Goal: Find specific fact: Find contact information

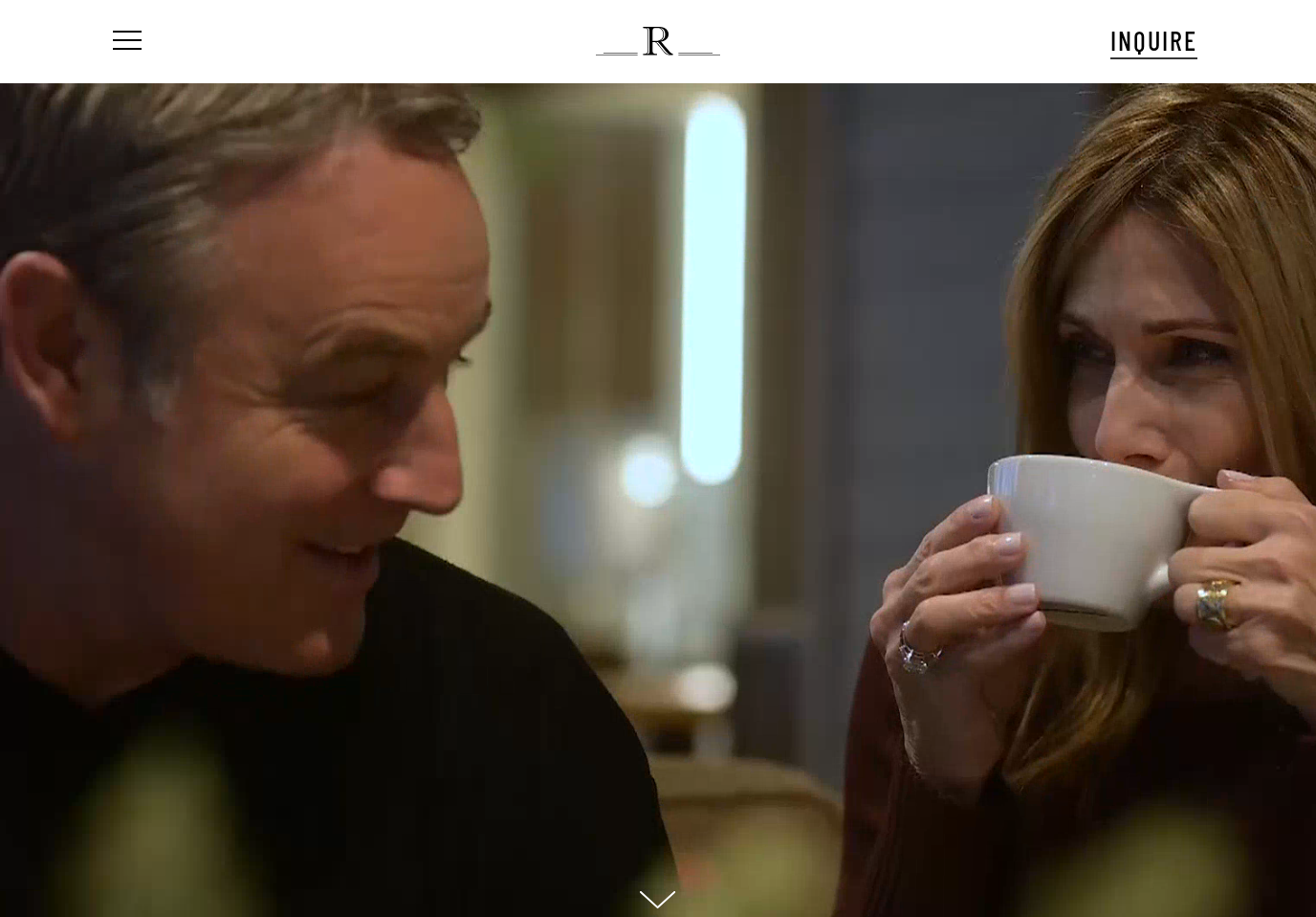
scroll to position [19, 174]
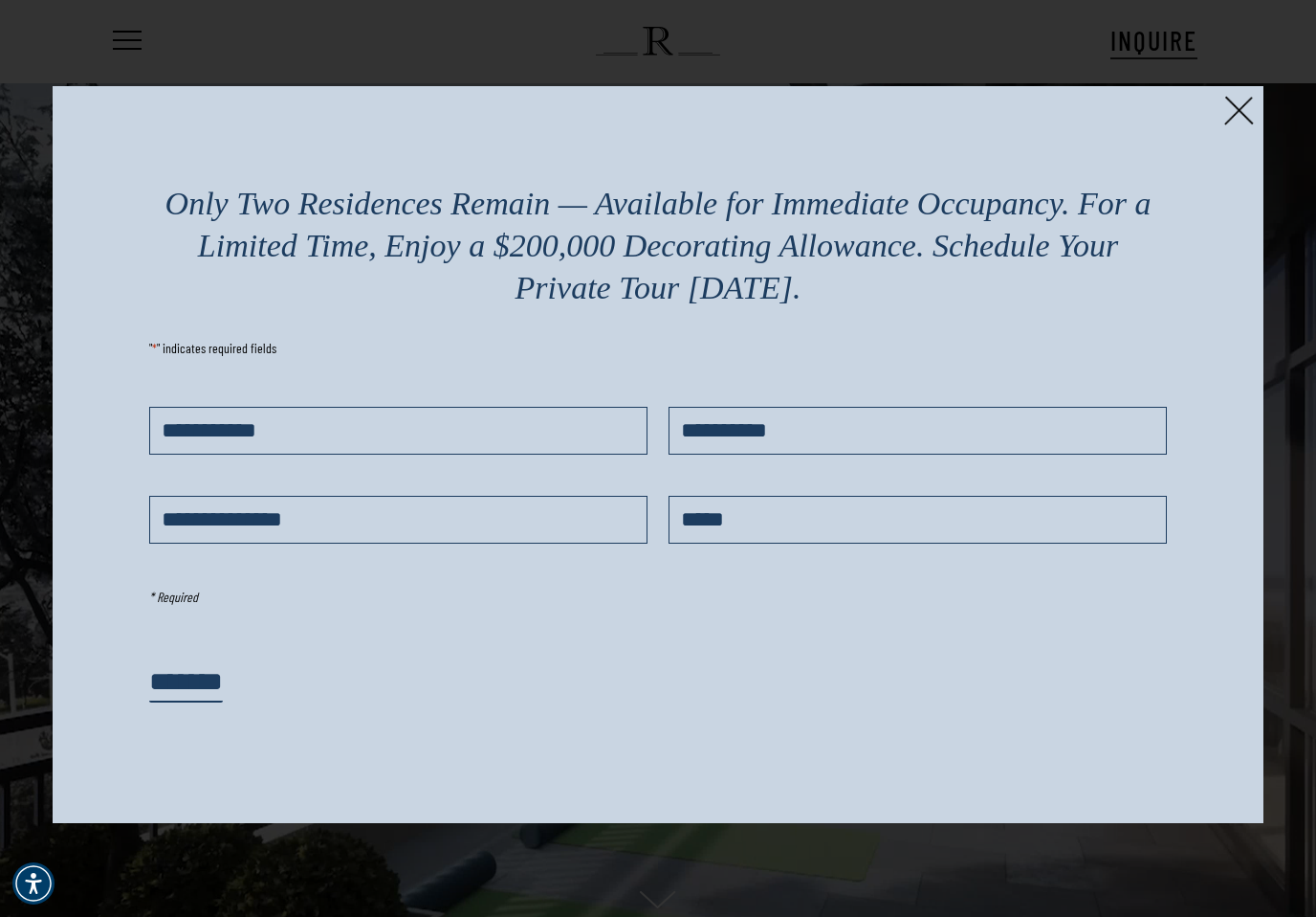
click at [1237, 112] on img at bounding box center [1240, 110] width 30 height 30
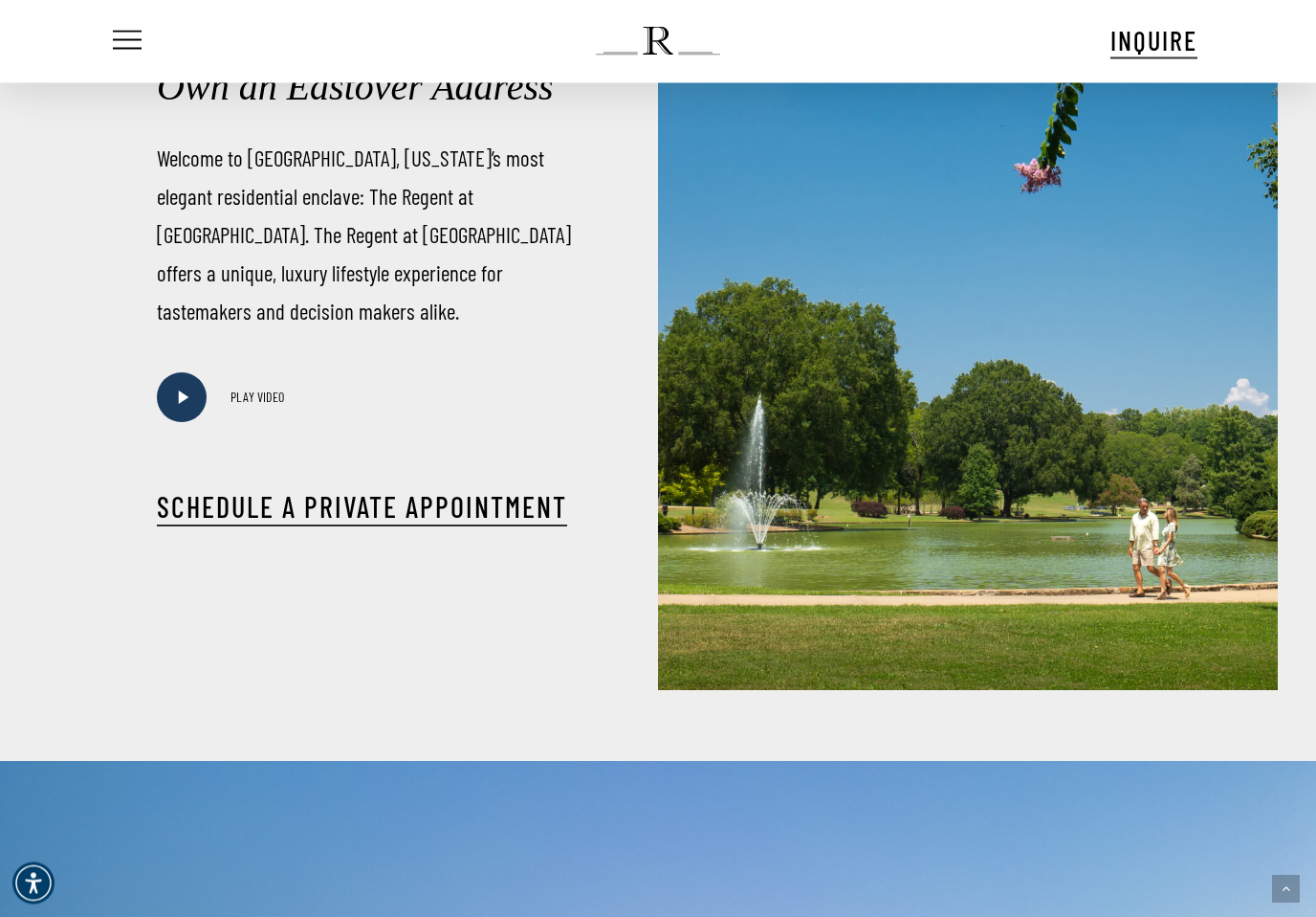
scroll to position [1110, 0]
click at [185, 404] on icon at bounding box center [184, 396] width 11 height 13
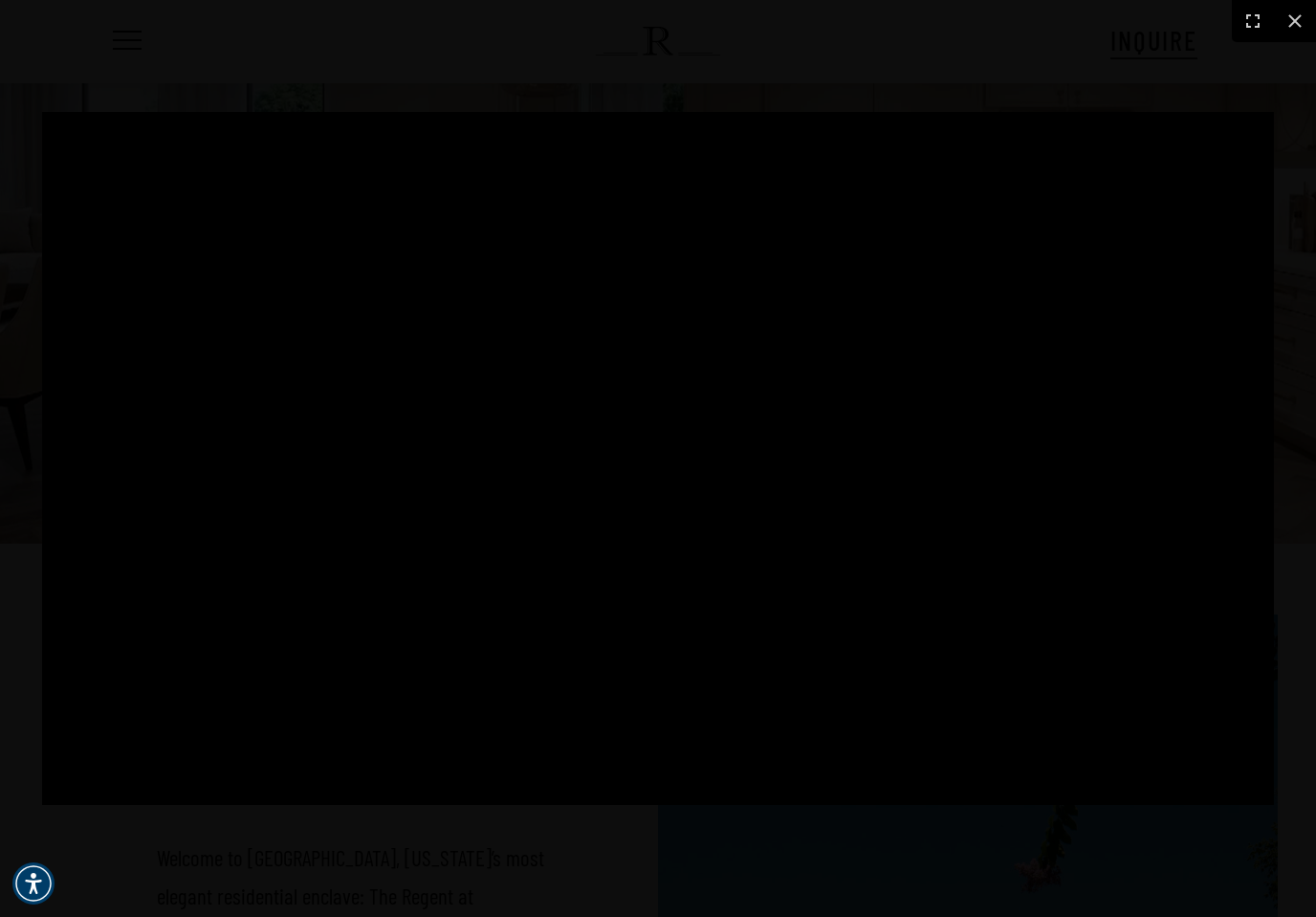
scroll to position [0, 0]
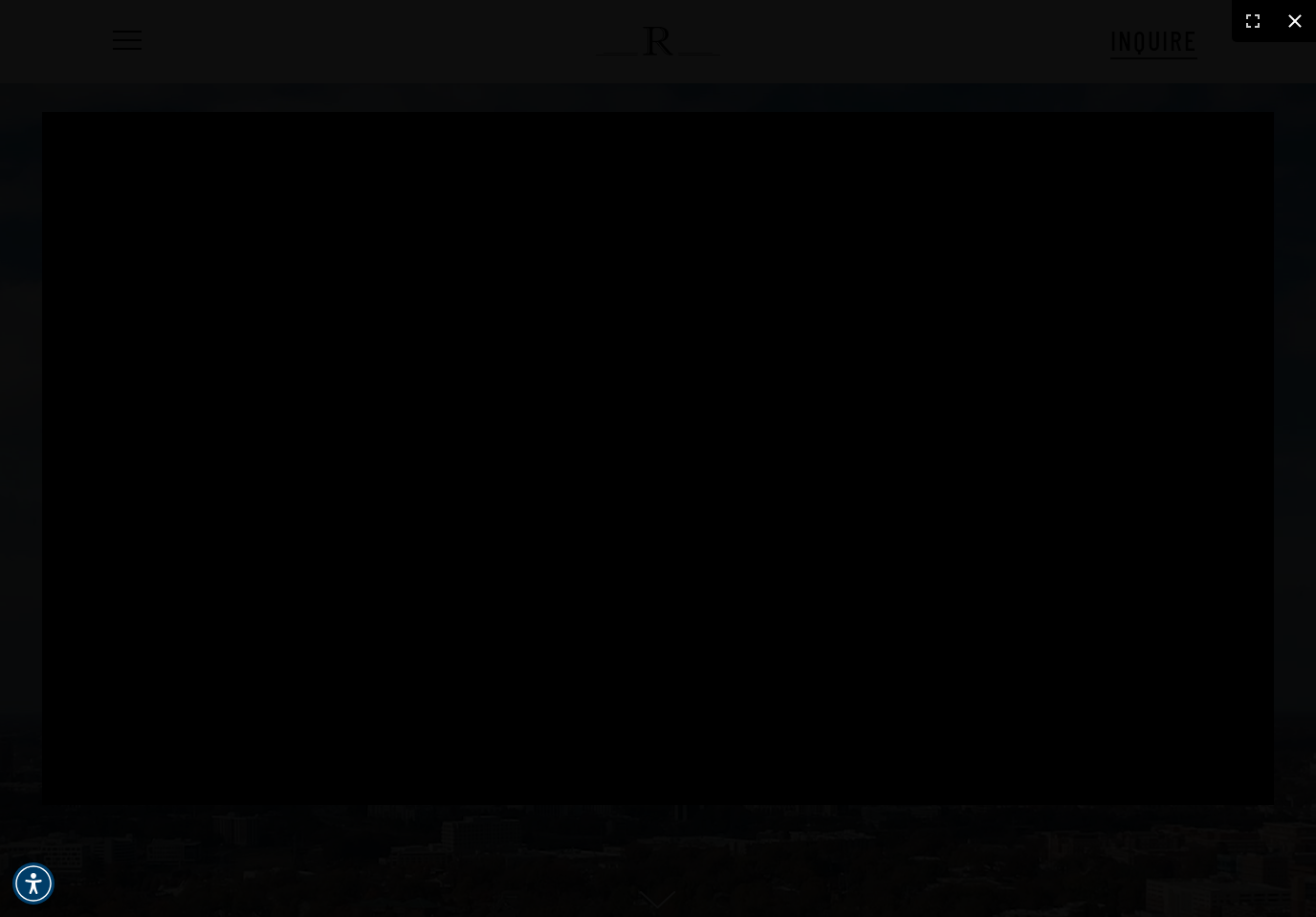
click at [1291, 21] on icon at bounding box center [1295, 21] width 23 height 23
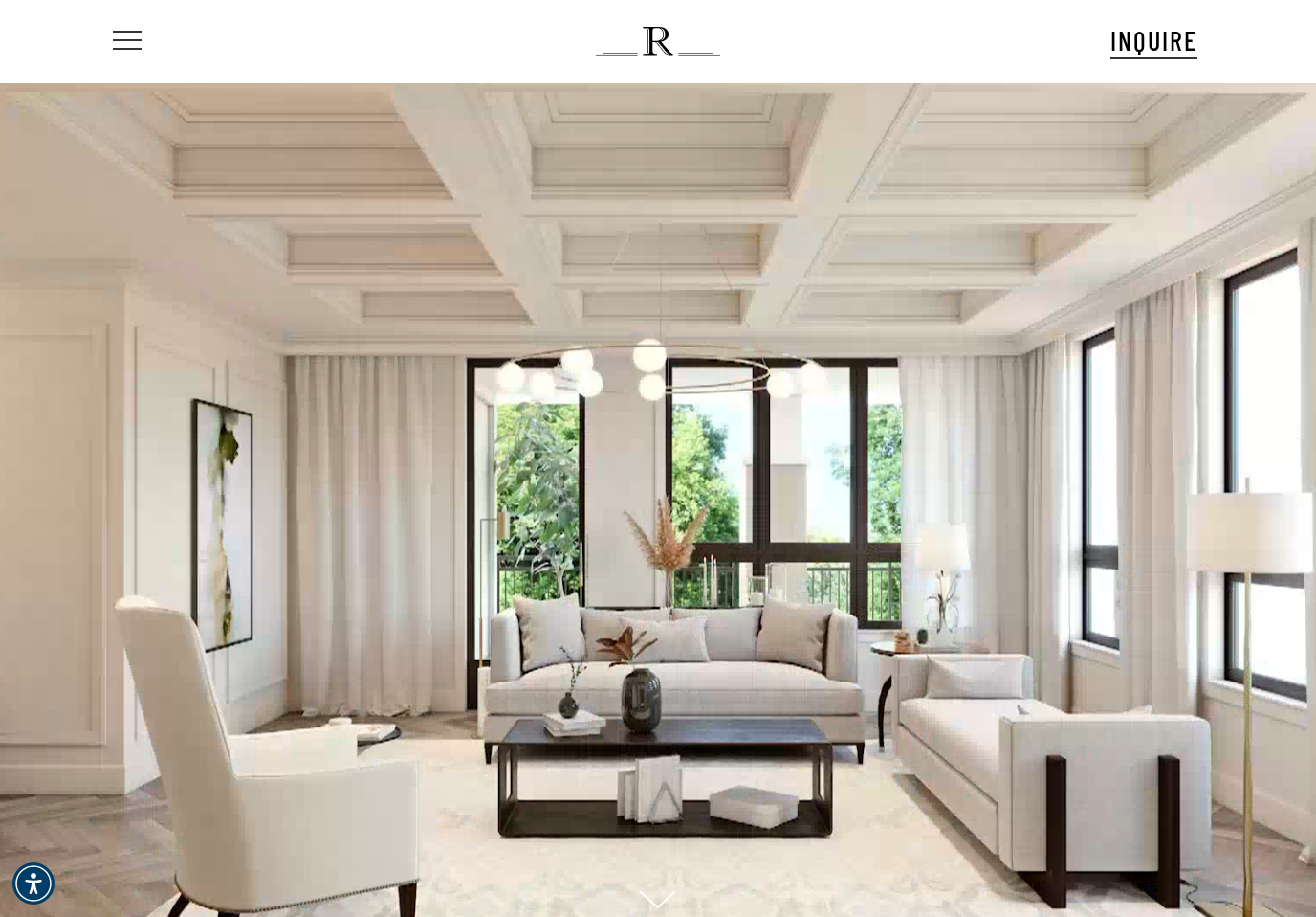
click at [126, 45] on span "Navigation Menu" at bounding box center [127, 41] width 21 height 27
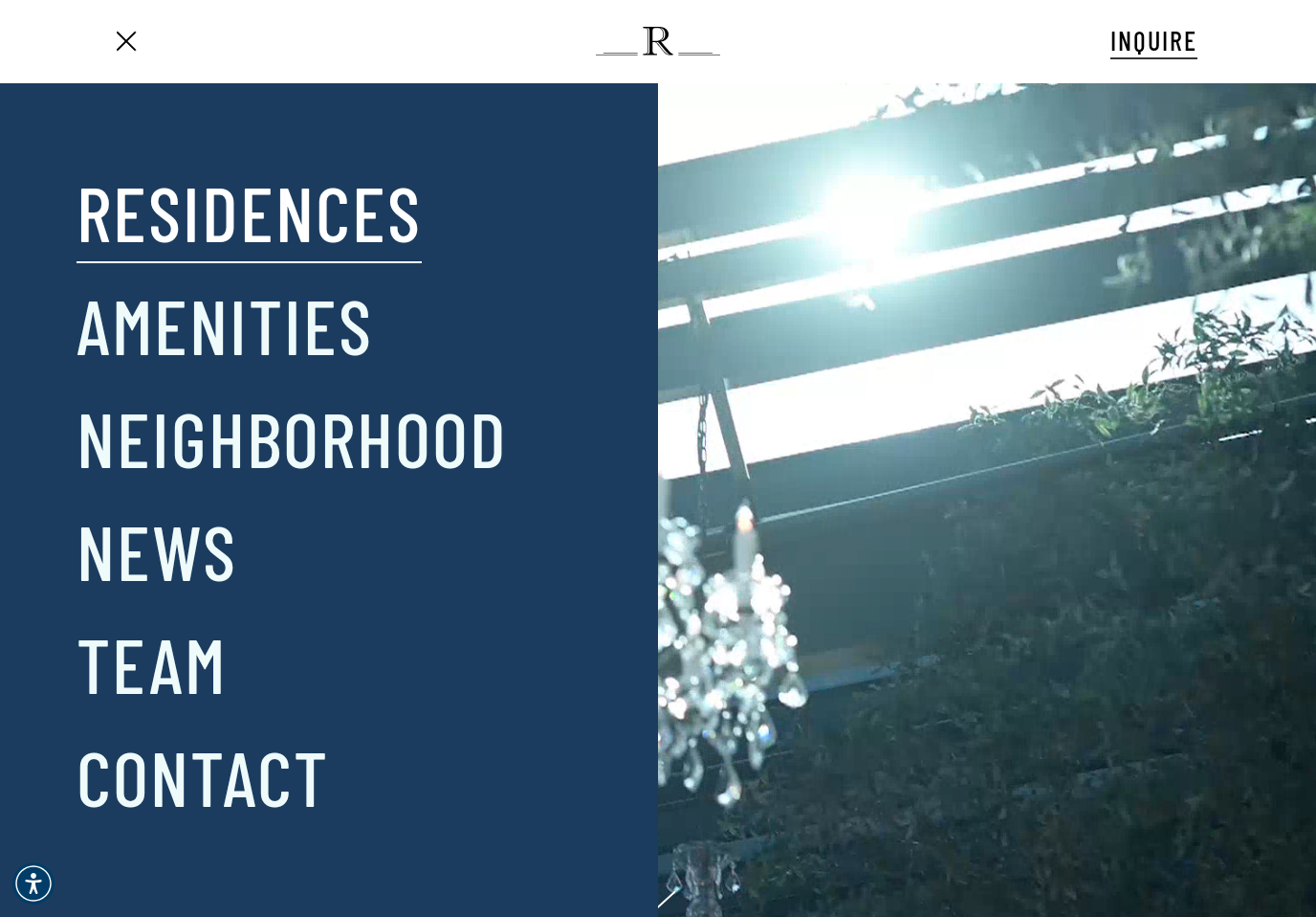
click at [210, 226] on link "Residences" at bounding box center [249, 211] width 345 height 99
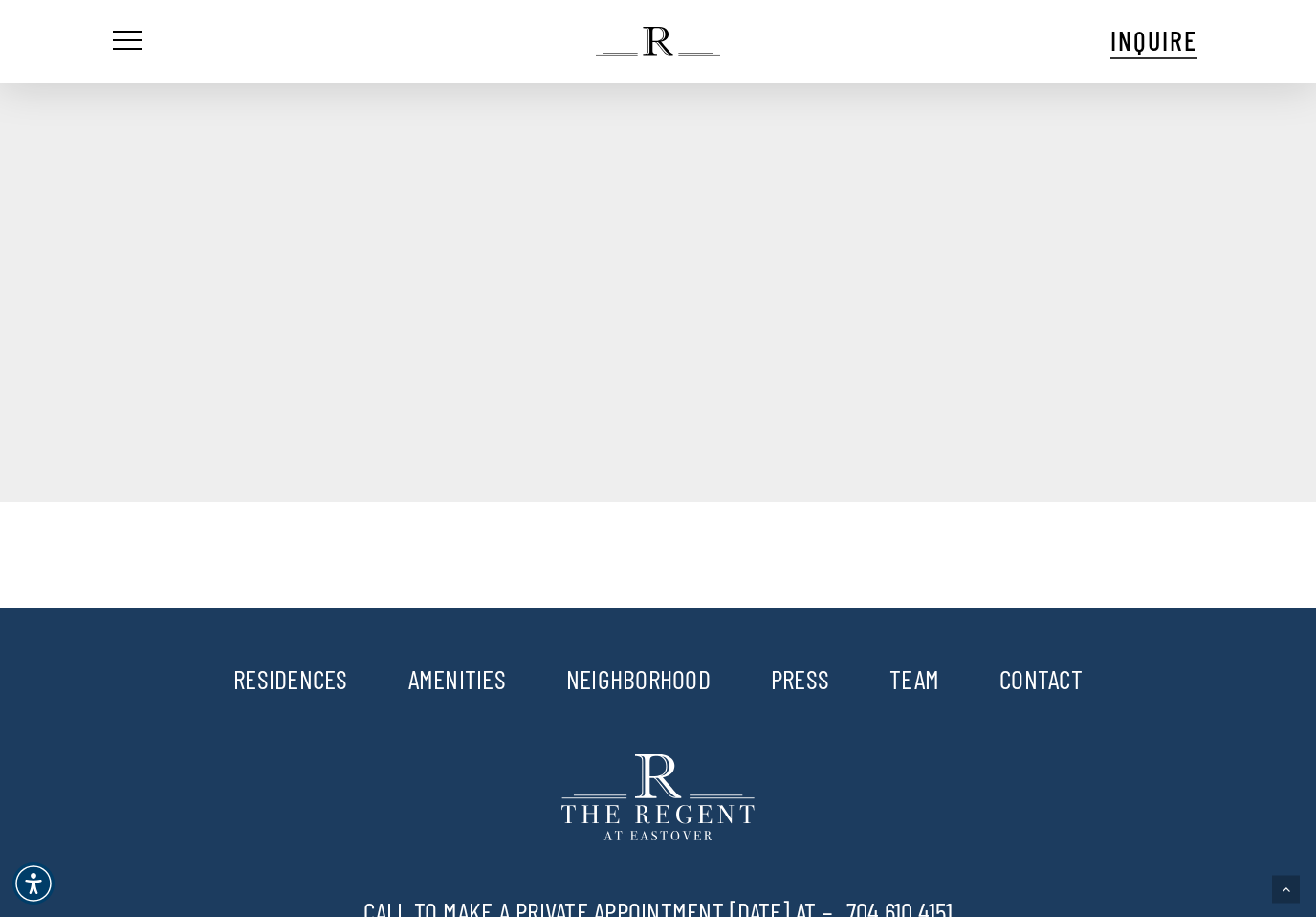
scroll to position [3412, 0]
click at [621, 696] on link "NEIGHBORHOOD" at bounding box center [639, 679] width 145 height 33
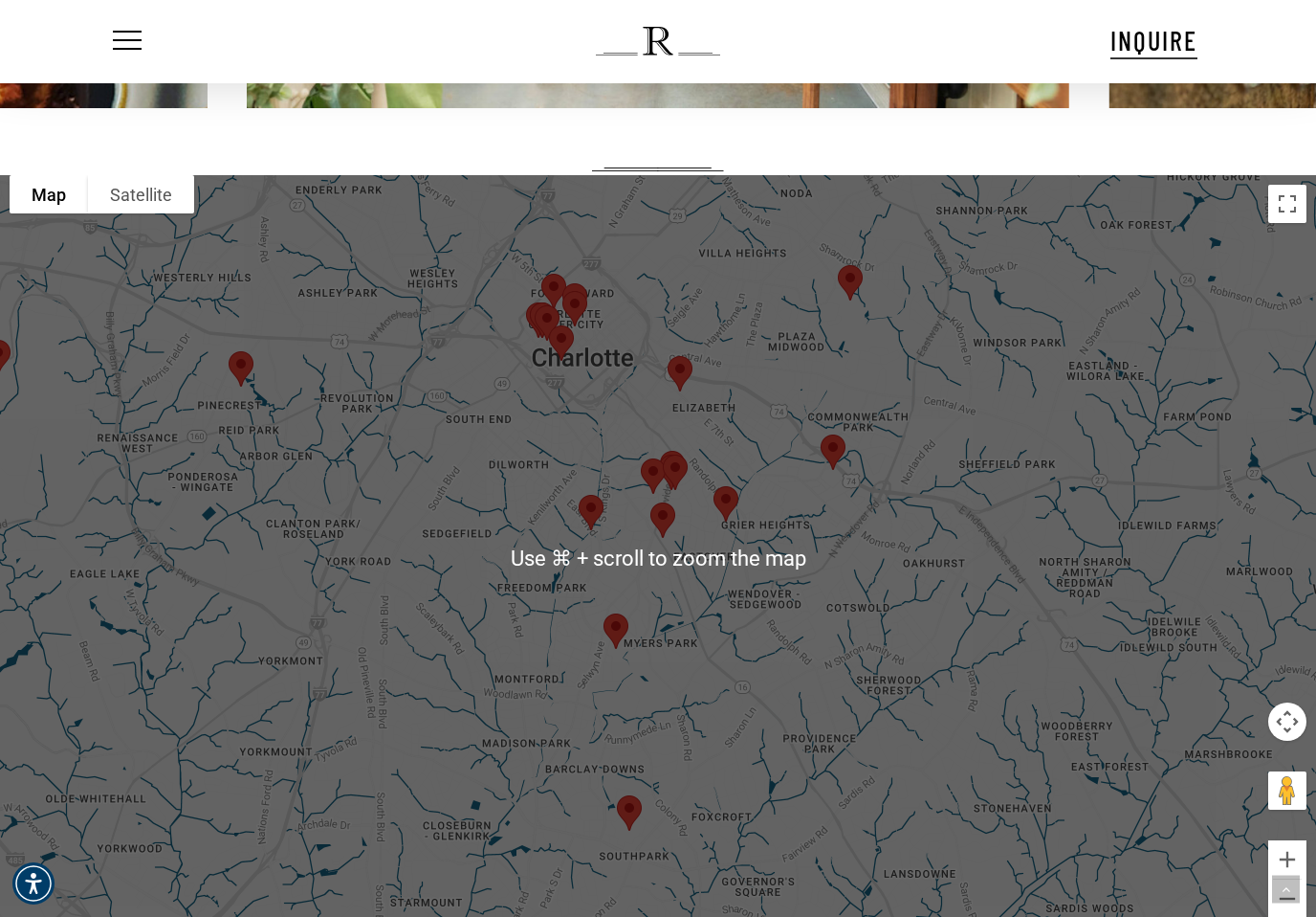
scroll to position [3042, 0]
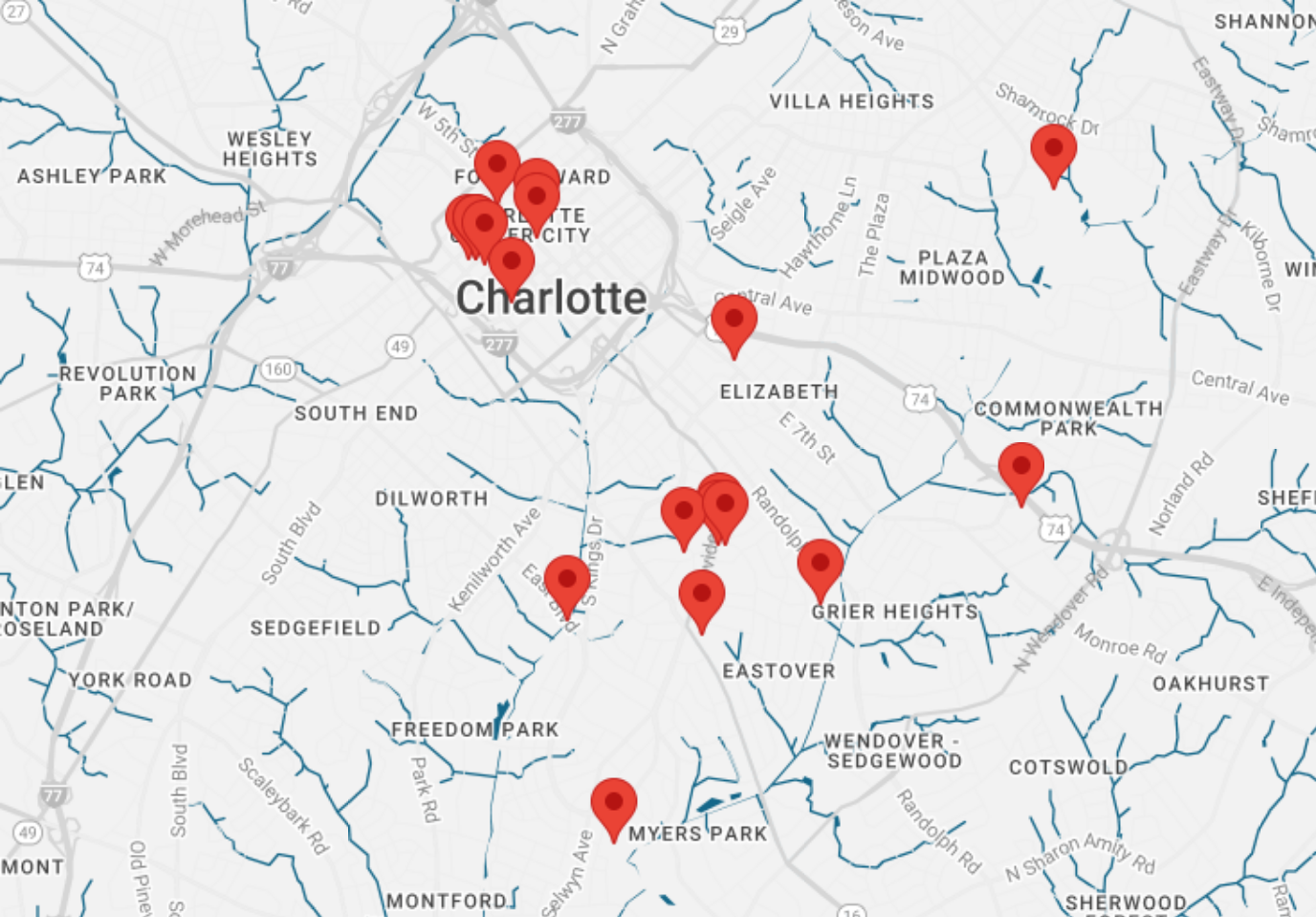
click at [643, 505] on img "Volo Ristorante, 1039 Providence Rd" at bounding box center [663, 530] width 40 height 51
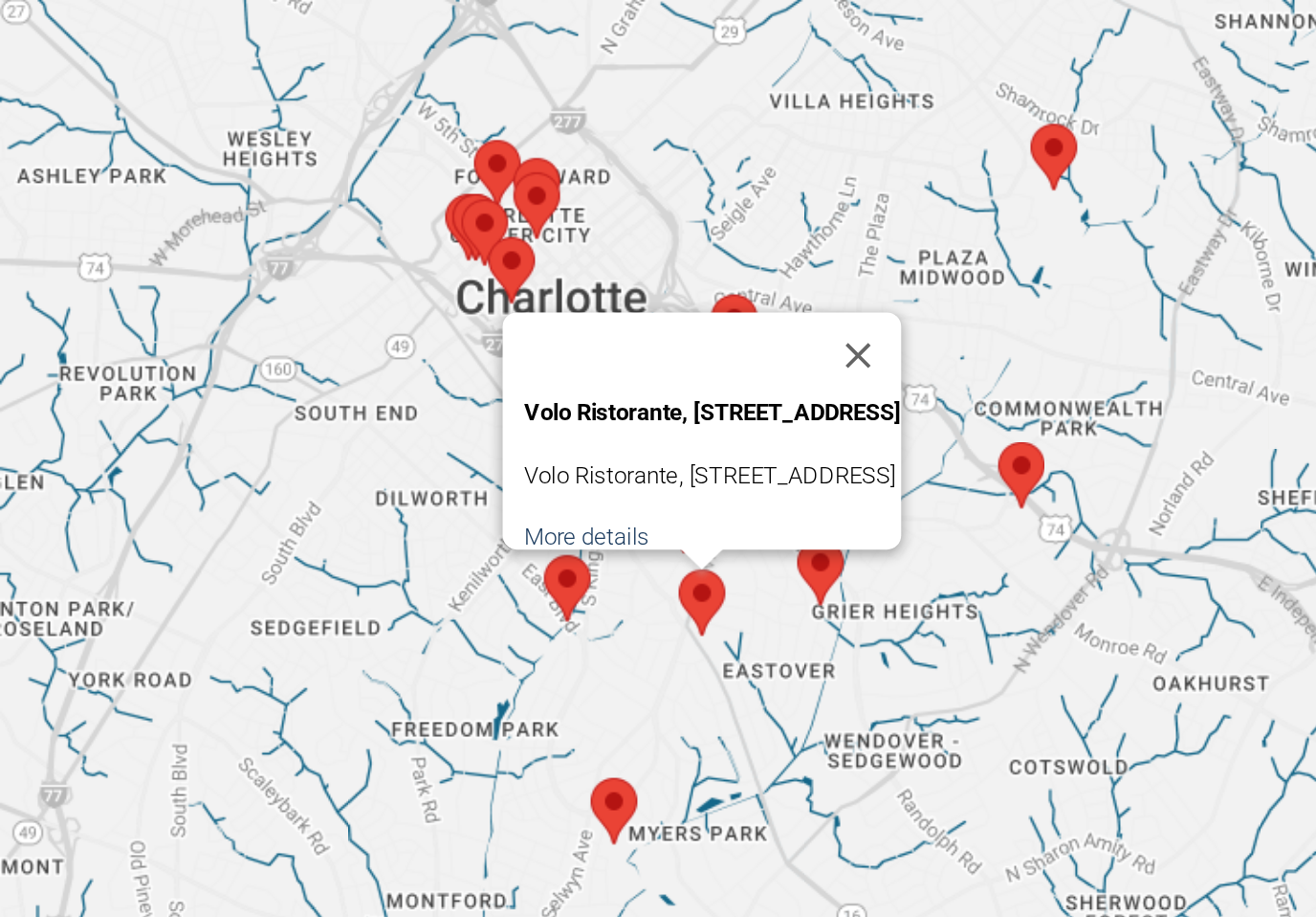
click at [724, 376] on button "Close" at bounding box center [746, 399] width 46 height 46
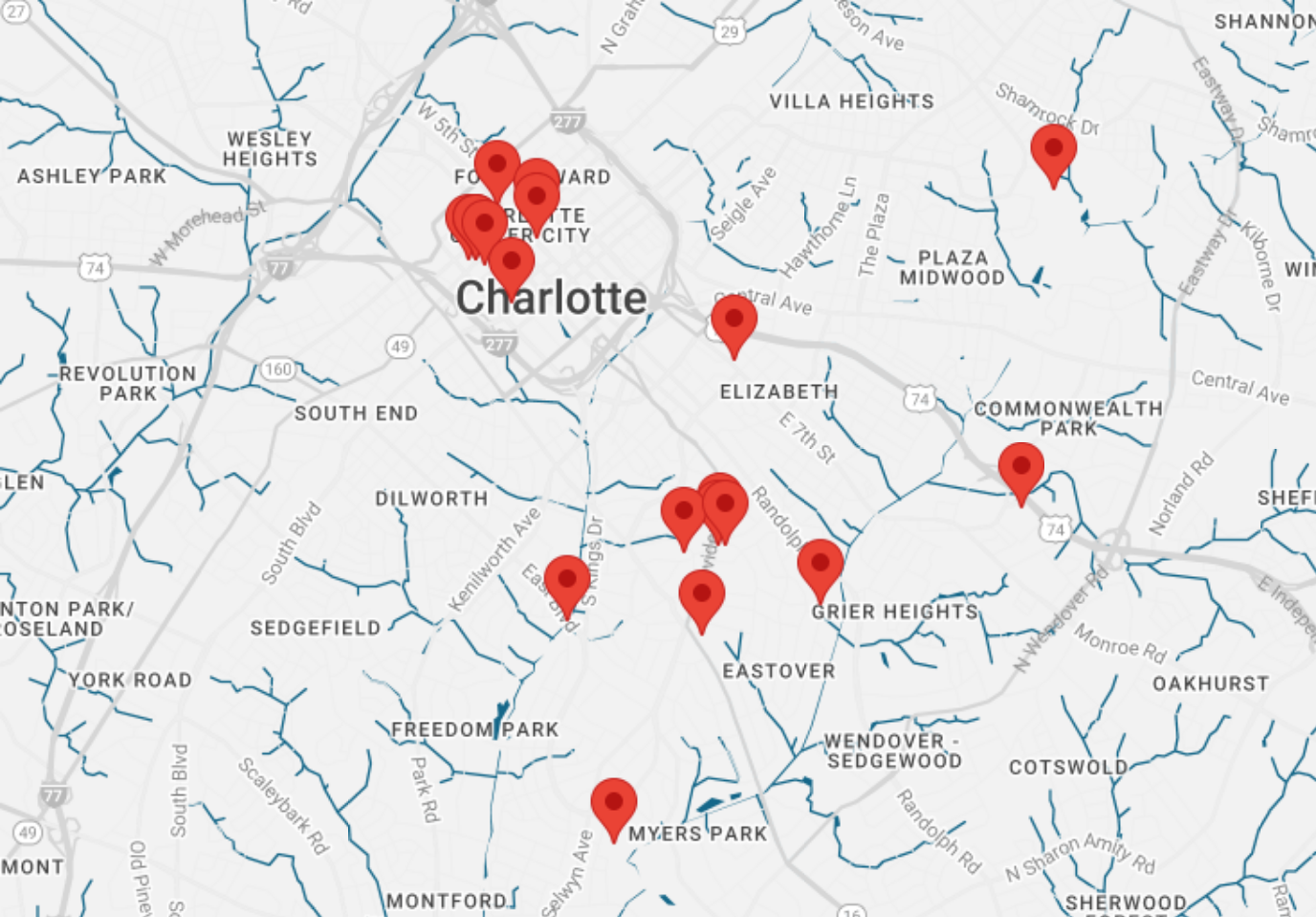
click at [706, 489] on img "2730 Randolph Rd" at bounding box center [725, 514] width 40 height 51
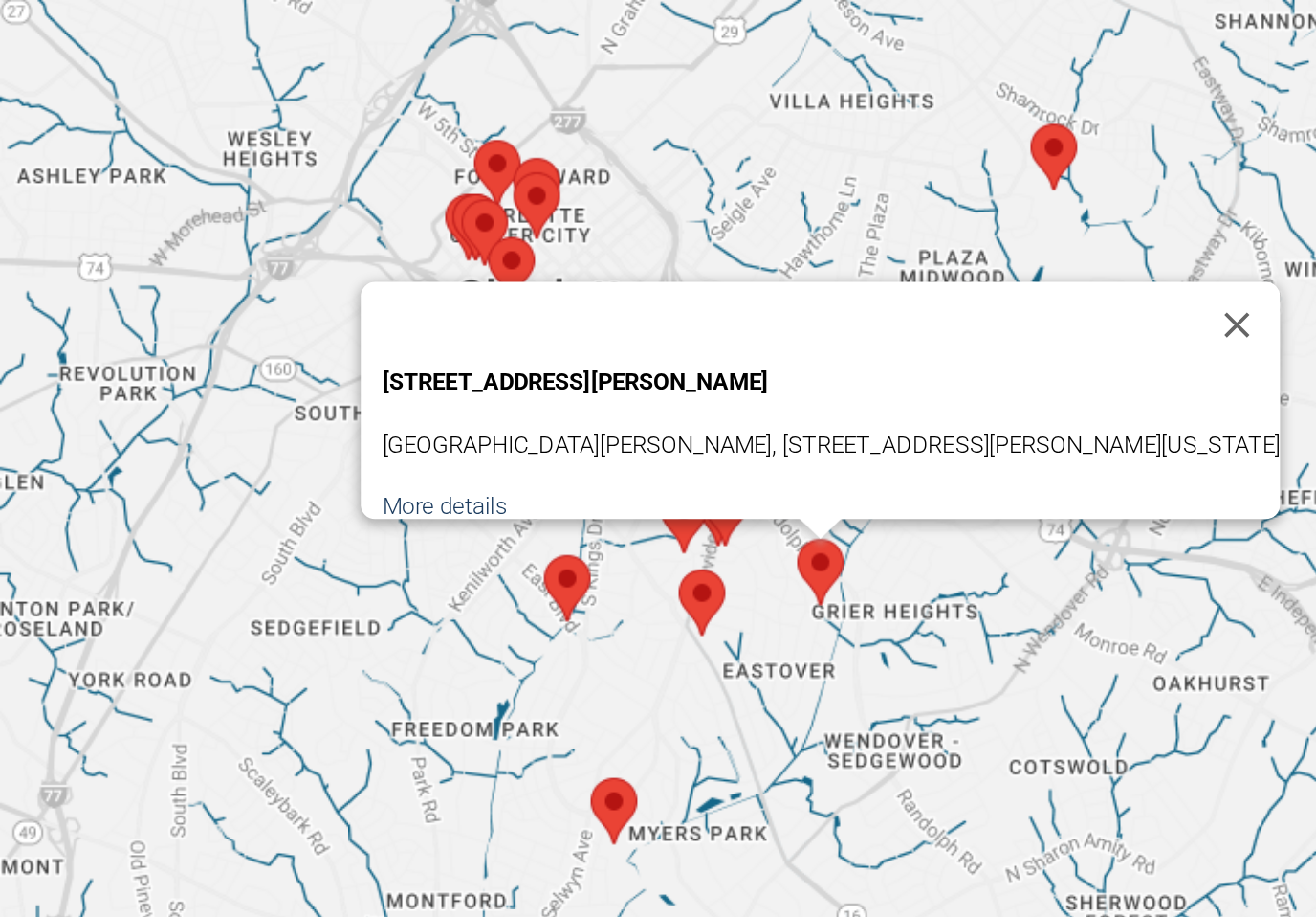
click at [925, 359] on button "Close" at bounding box center [948, 382] width 46 height 46
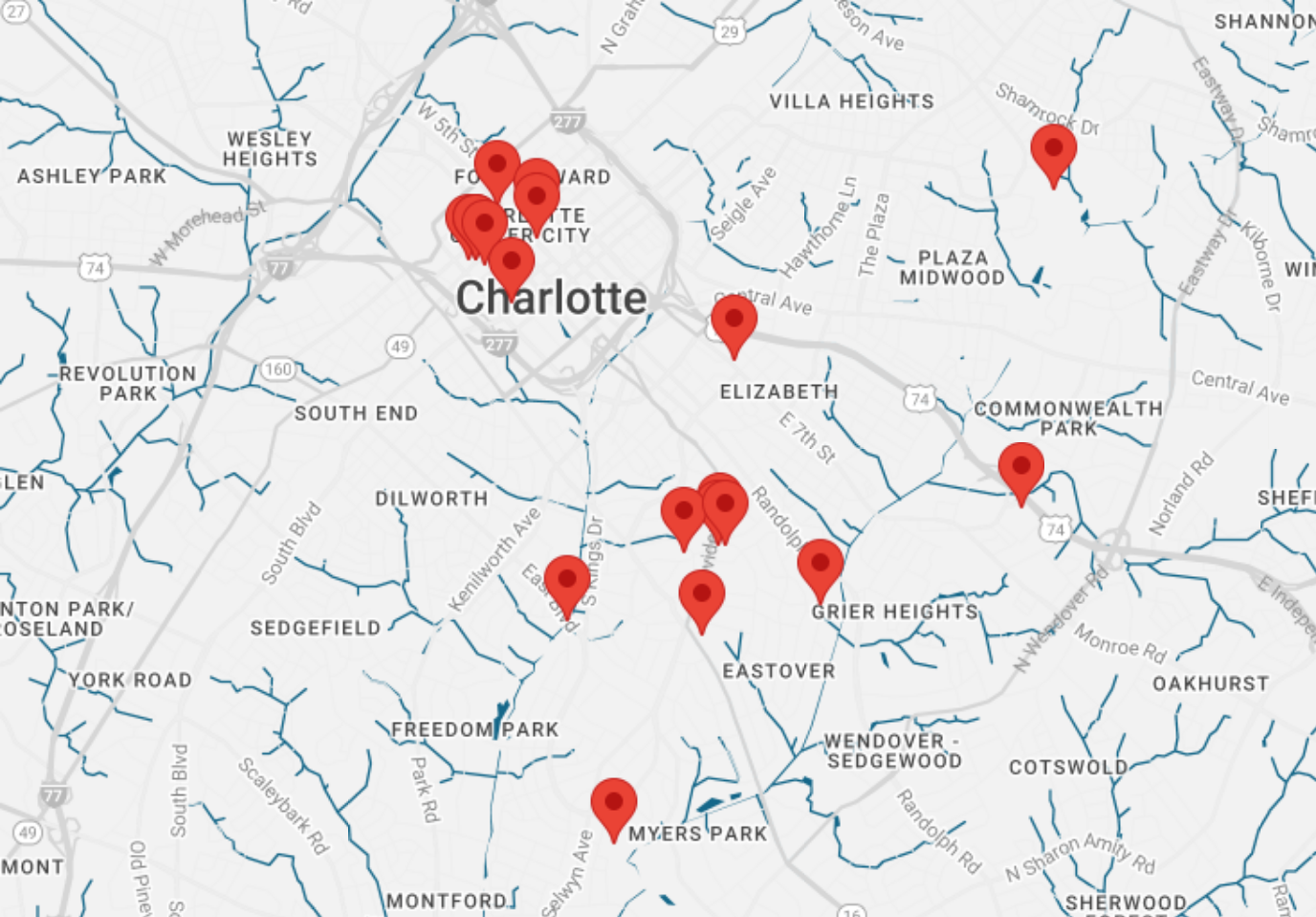
click at [655, 458] on img "The Regent at Eastover" at bounding box center [675, 482] width 40 height 51
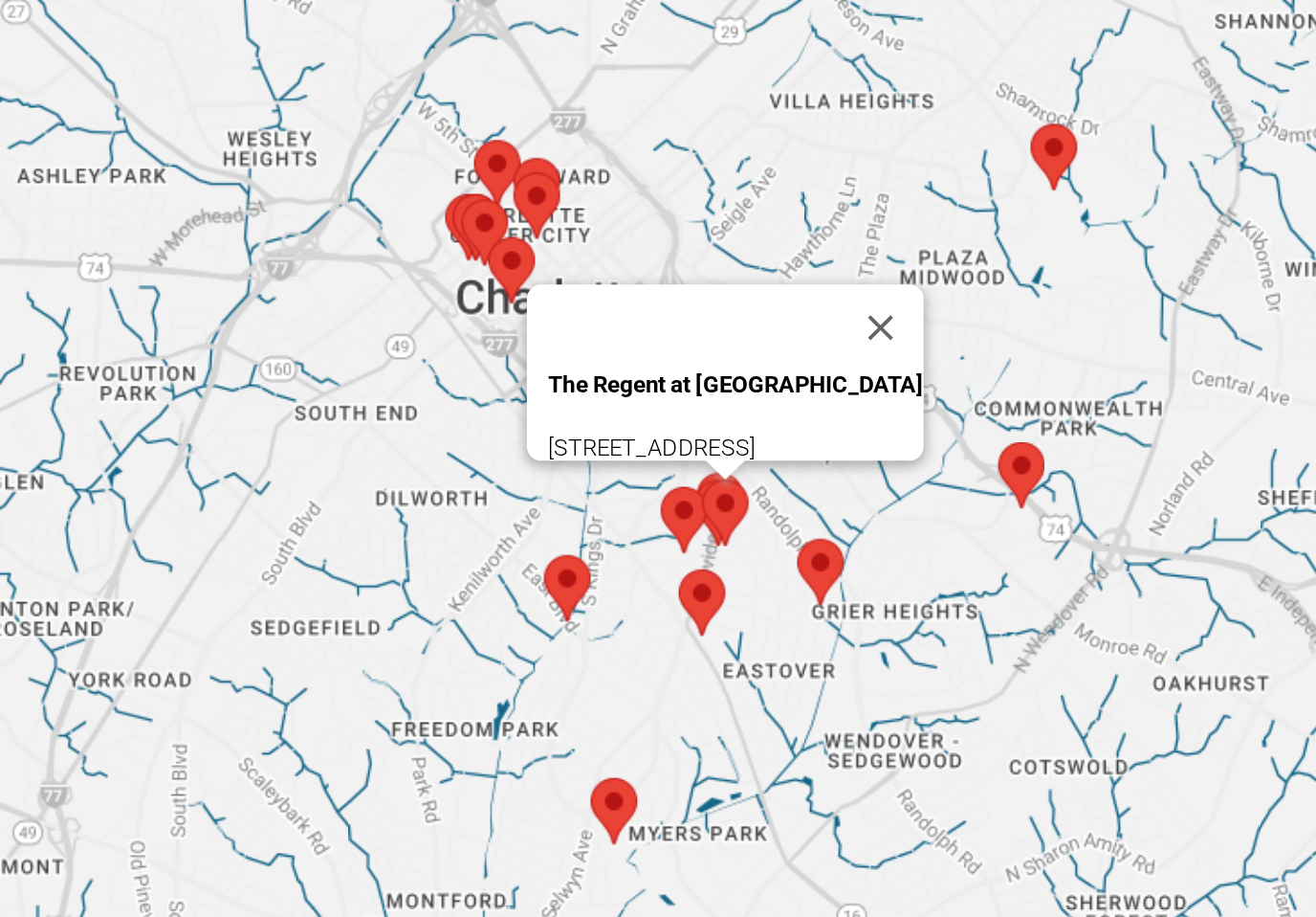
click at [582, 408] on p "The Regent at Eastover" at bounding box center [681, 425] width 199 height 34
click at [582, 440] on p "130 Cherokee Road, Charlotte, NC 28207, USA" at bounding box center [681, 447] width 199 height 14
copy p "130 Cherokee Road, Charlotte"
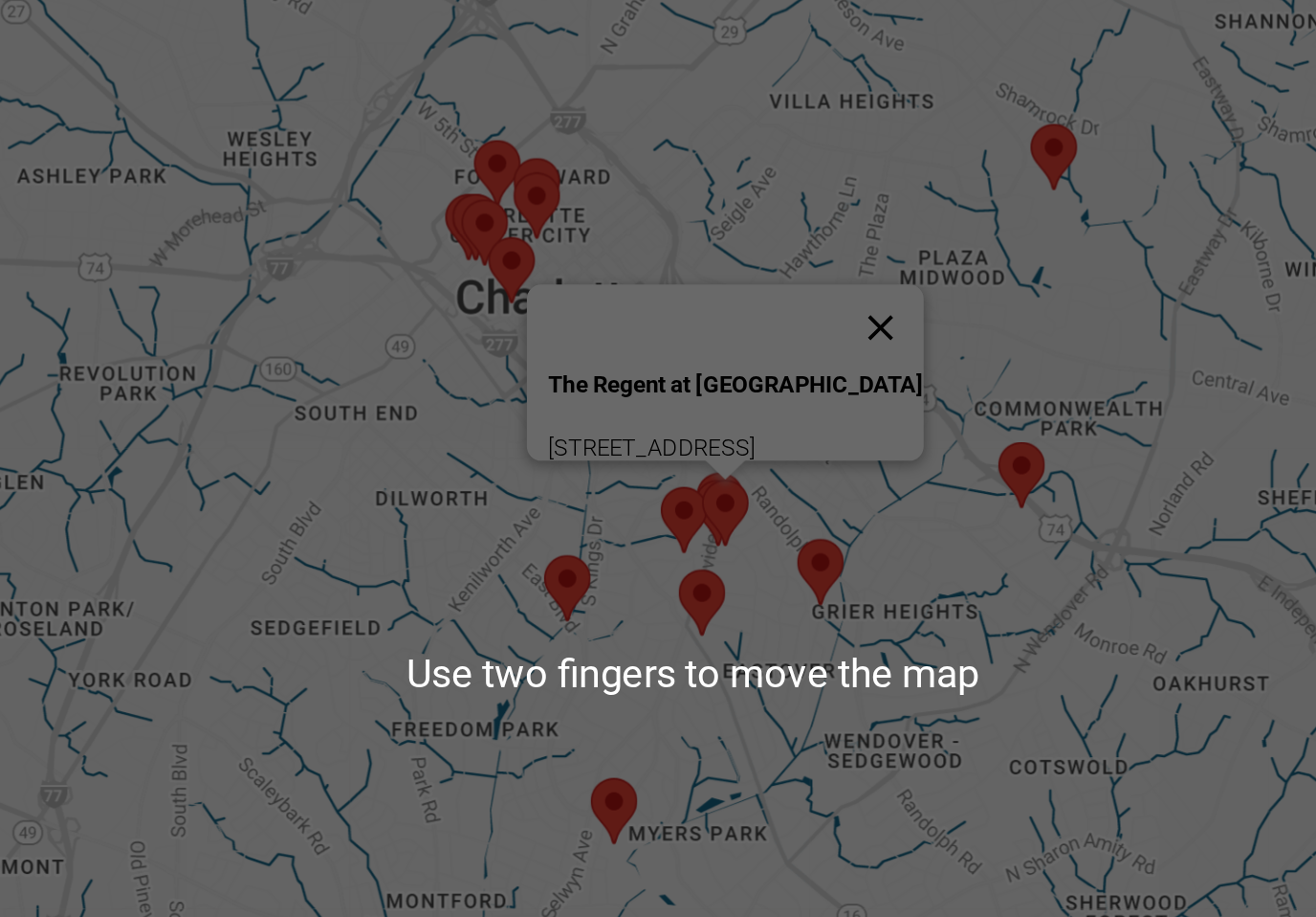
scroll to position [19, 155]
